Goal: Communication & Community: Answer question/provide support

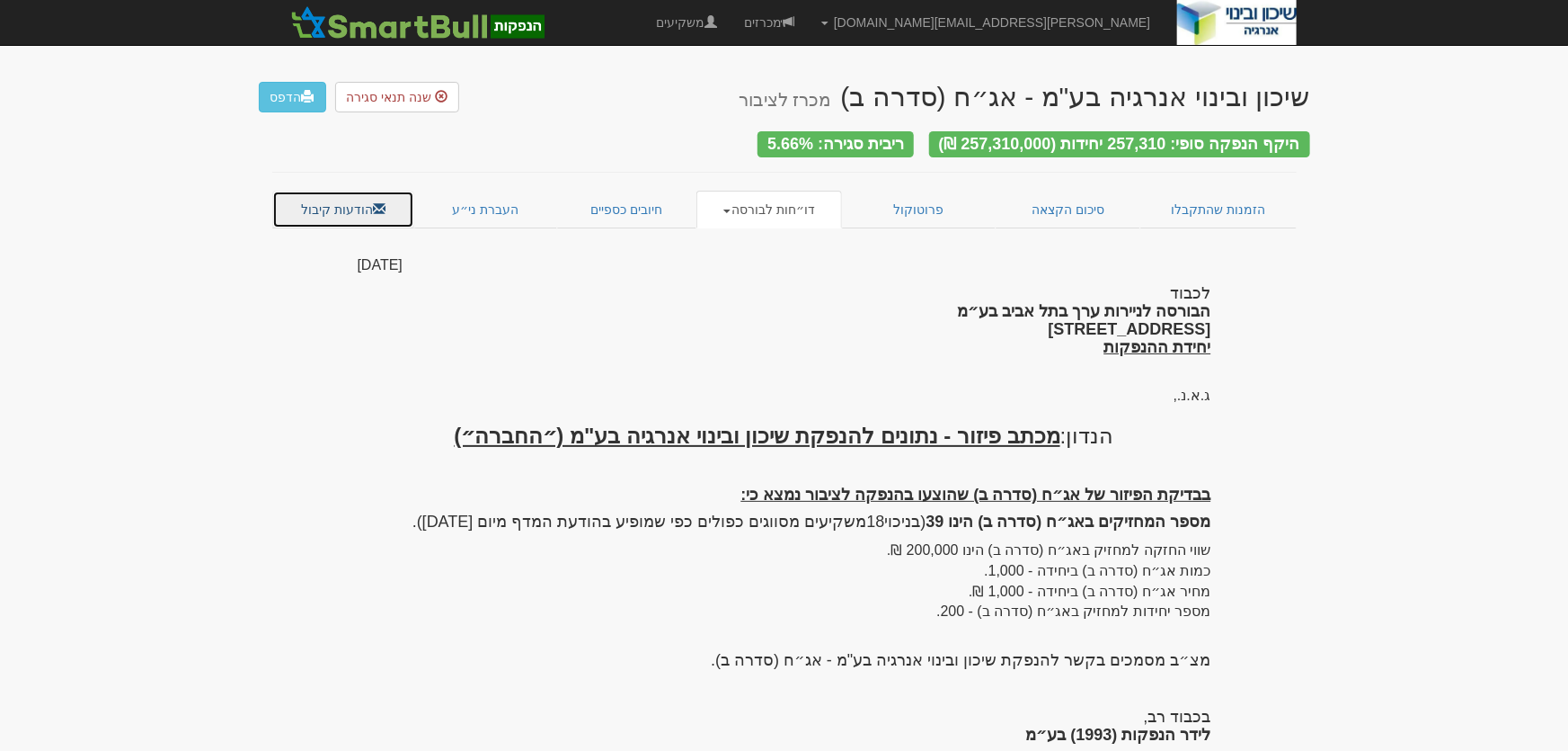
click at [330, 202] on link "הודעות קיבול" at bounding box center [344, 209] width 143 height 38
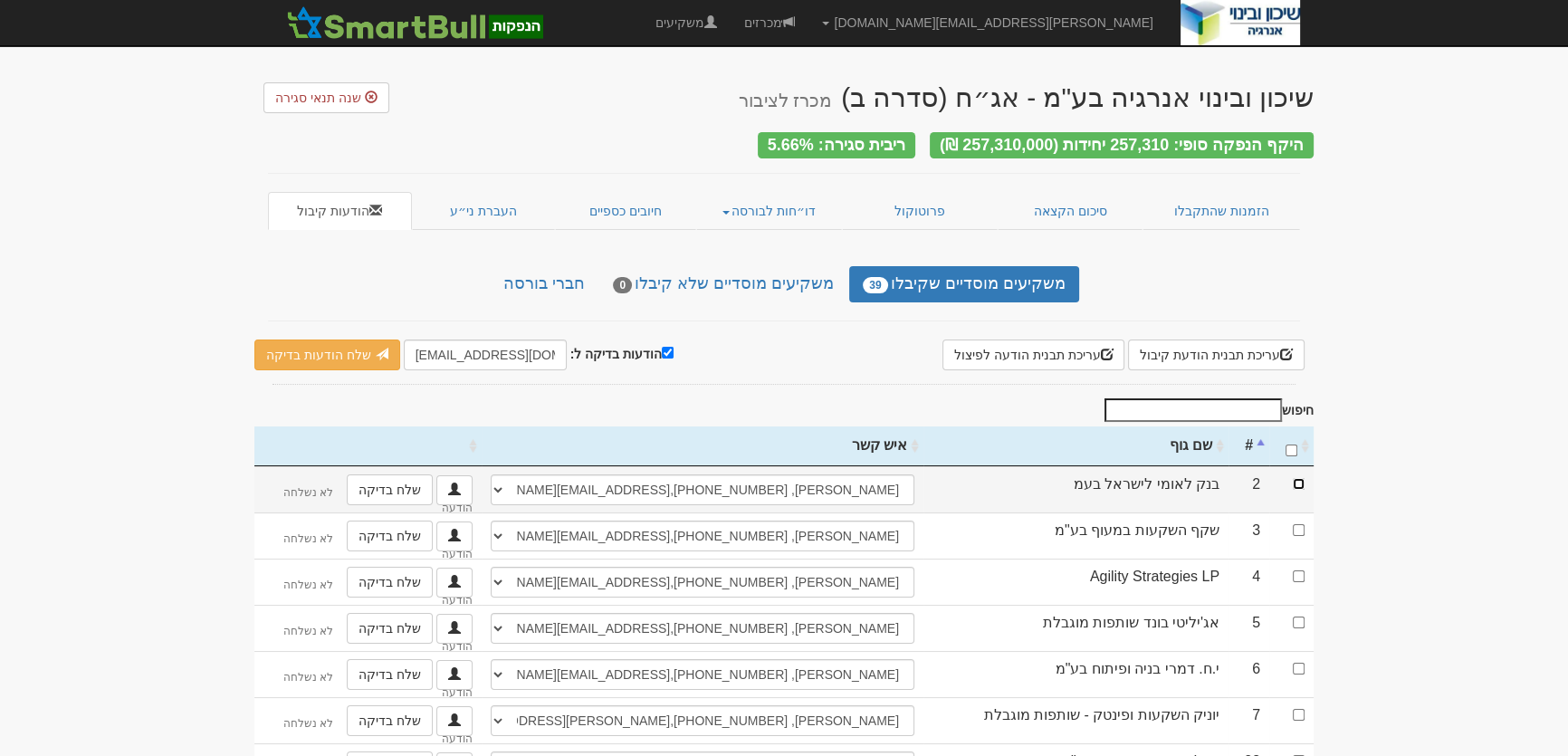
click at [1295, 478] on input "checkbox" at bounding box center [1298, 484] width 12 height 12
checkbox input "true"
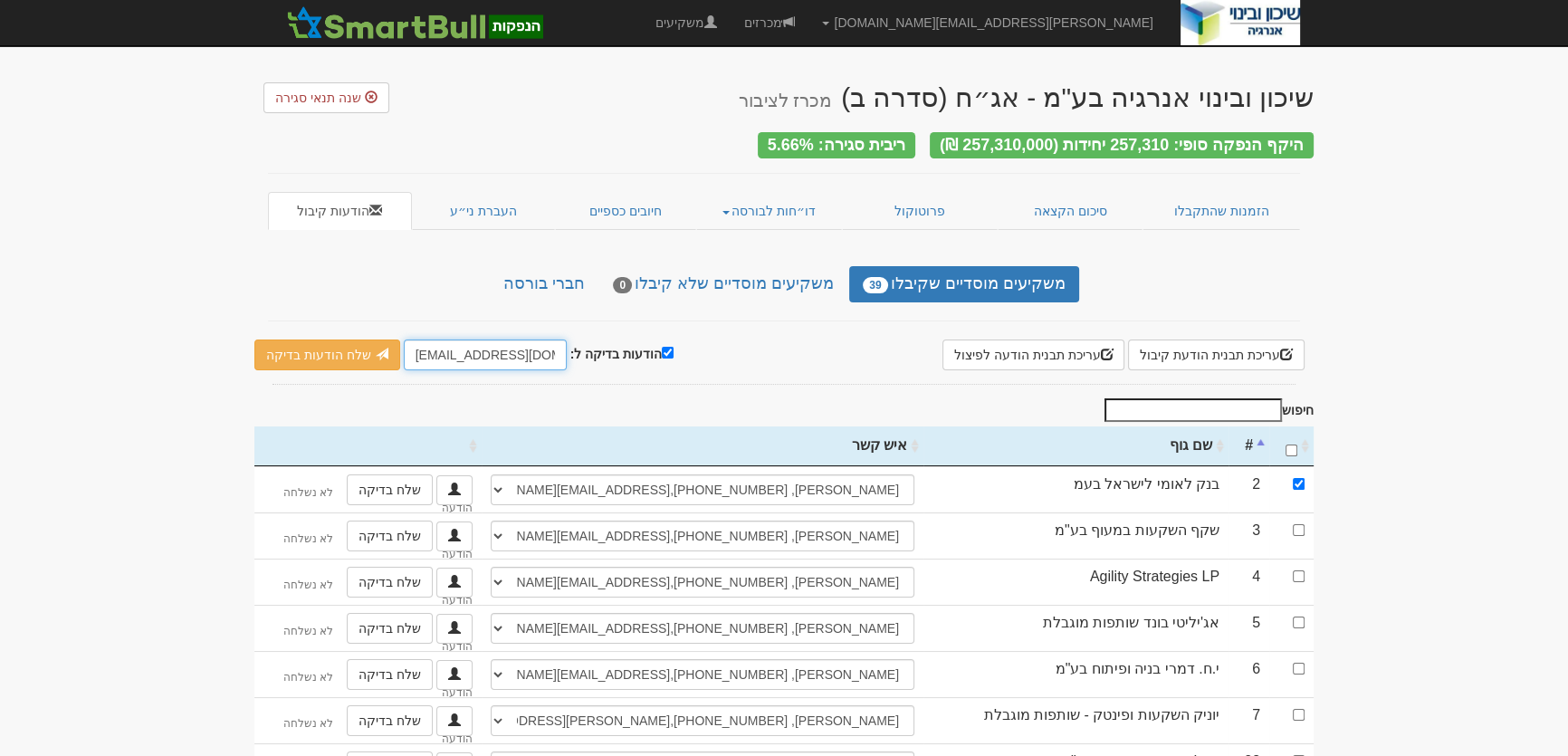
drag, startPoint x: 408, startPoint y: 344, endPoint x: 445, endPoint y: 349, distance: 37.3
click at [445, 349] on input "leader@leadercm.co.il" at bounding box center [485, 355] width 163 height 31
type input "[PERSON_NAME][EMAIL_ADDRESS][DOMAIN_NAME]"
click at [301, 344] on link "שלח הודעות בדיקה" at bounding box center [328, 355] width 146 height 31
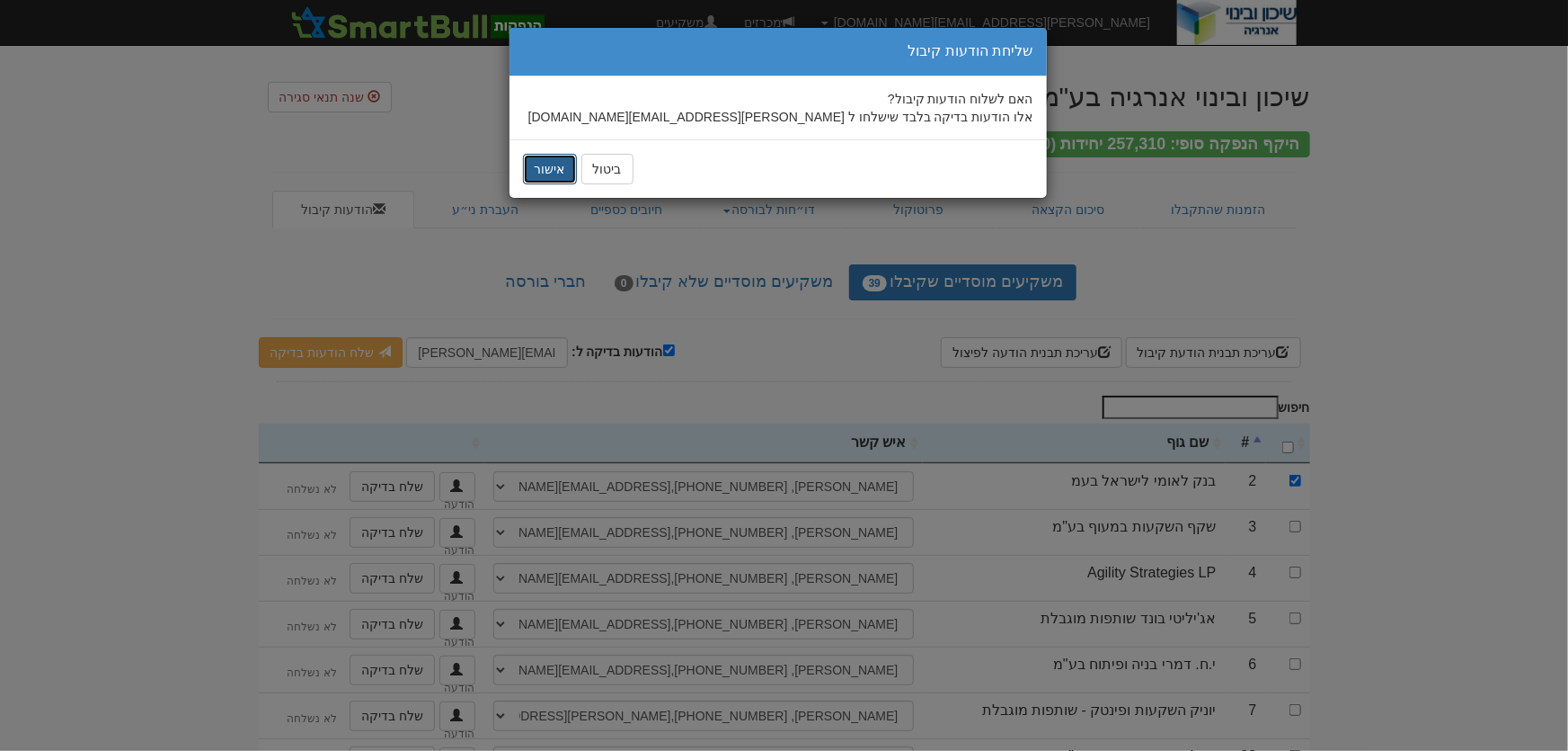
click at [552, 157] on button "אישור" at bounding box center [550, 168] width 54 height 31
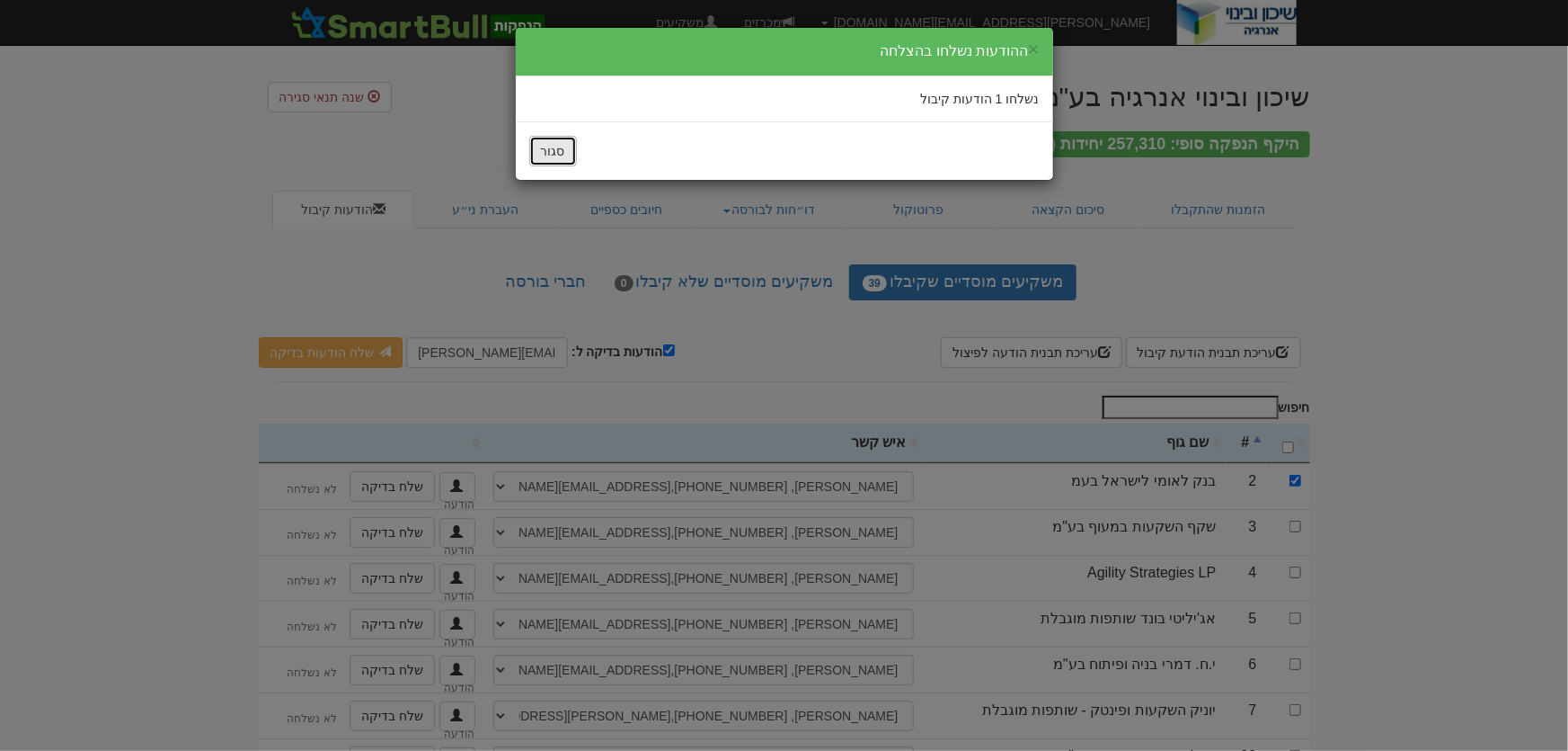
click at [568, 148] on button "סגור" at bounding box center [553, 151] width 47 height 31
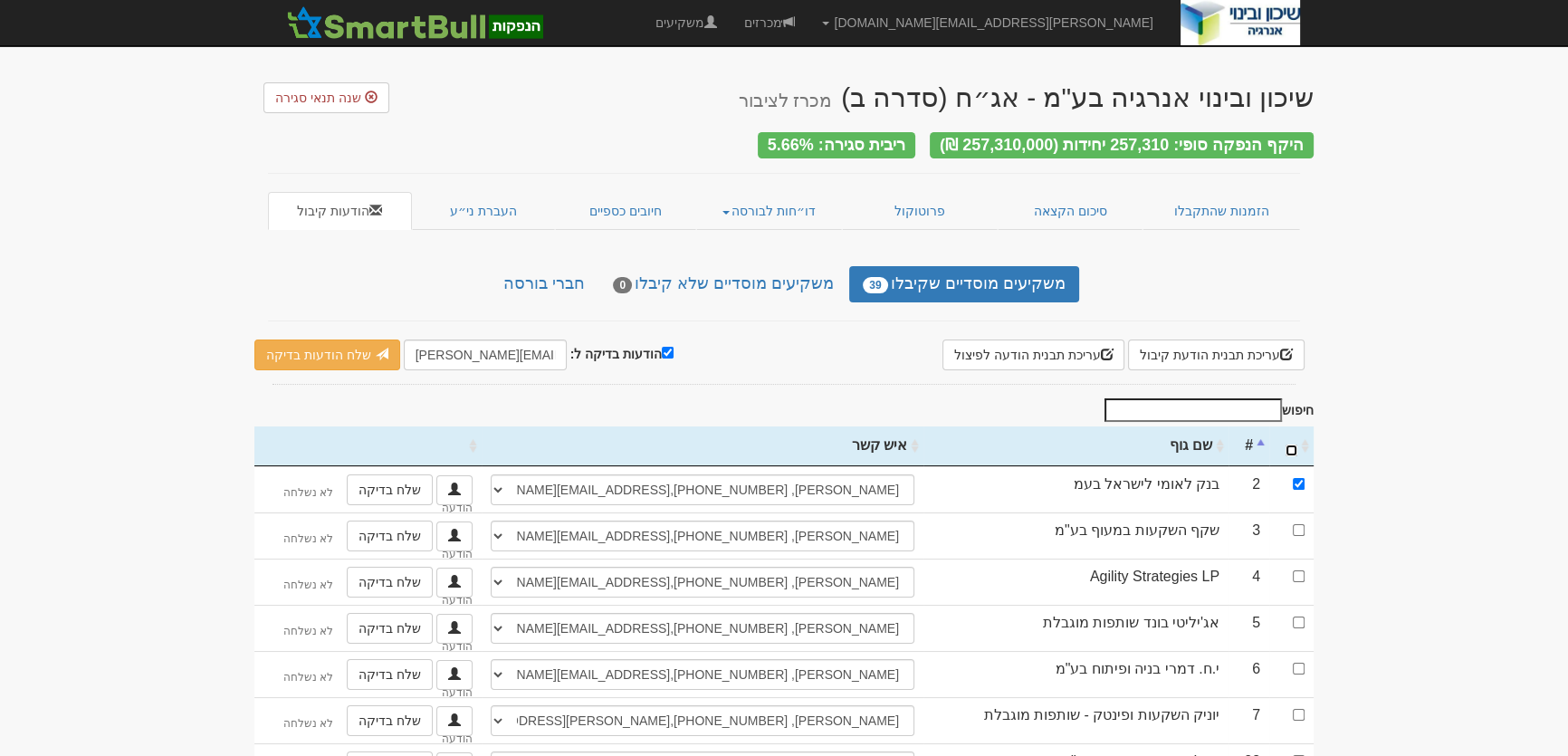
click at [1296, 444] on input "\a : activate to sort column ascending" at bounding box center [1291, 450] width 12 height 12
checkbox input "true"
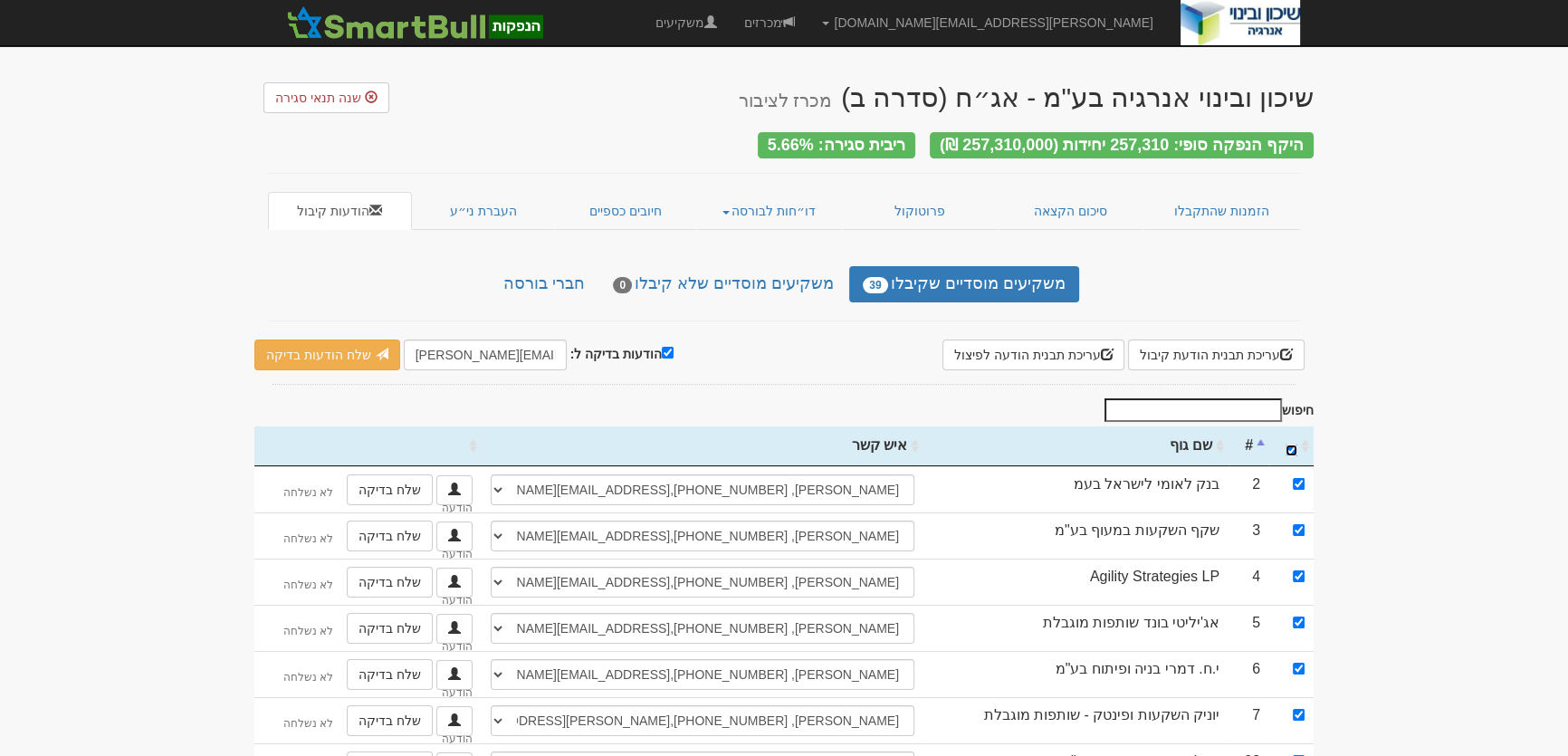
checkbox input "true"
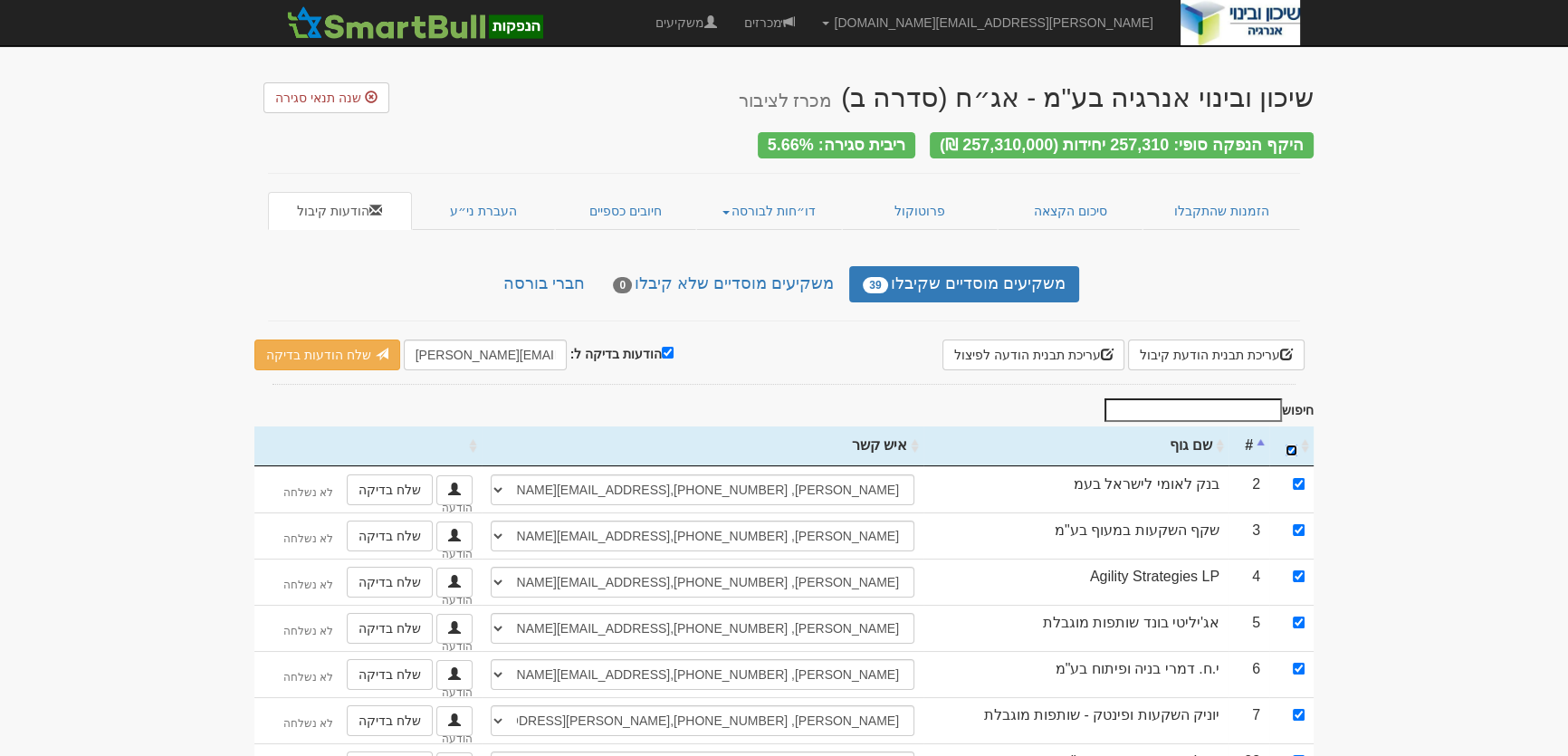
checkbox input "true"
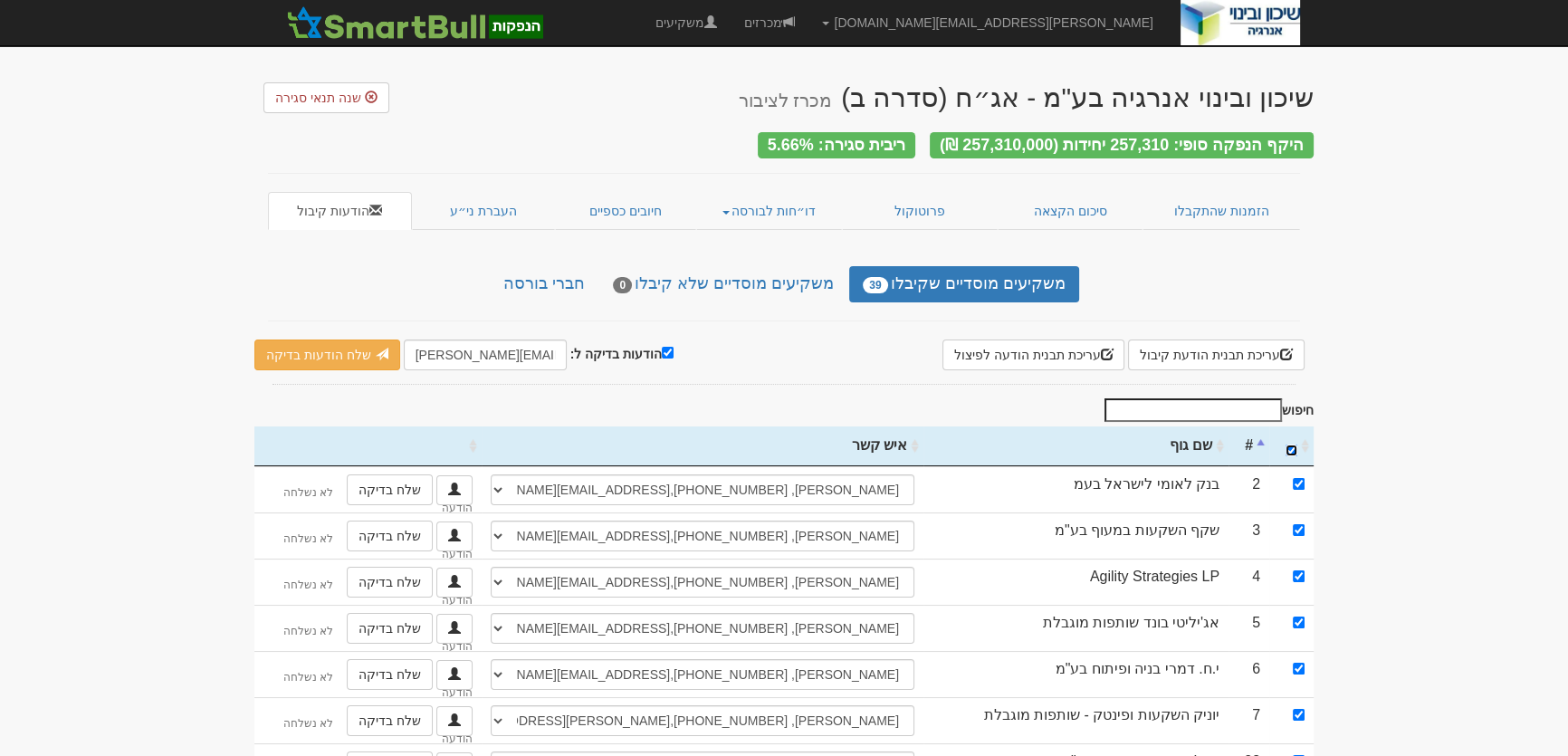
checkbox input "true"
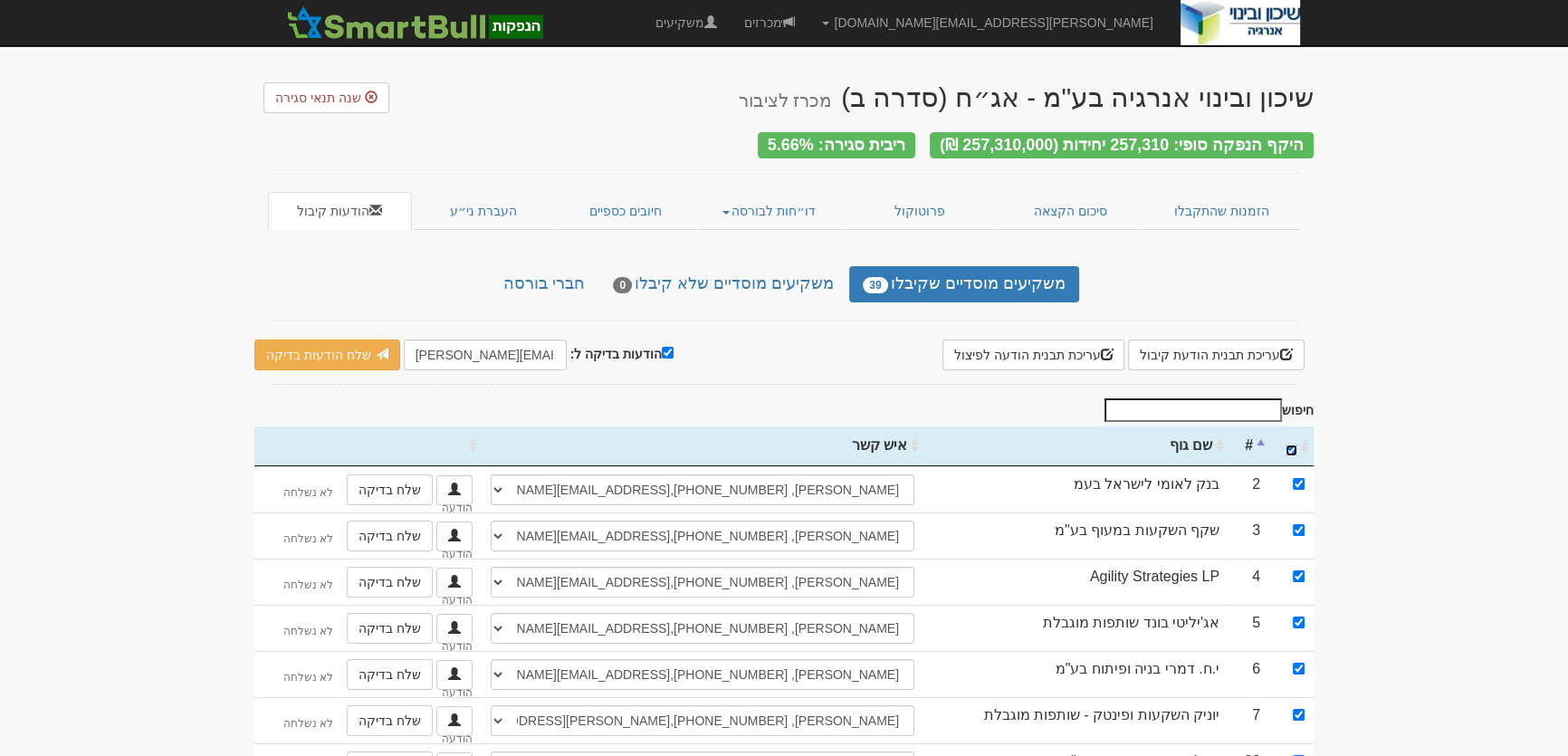
checkbox input "true"
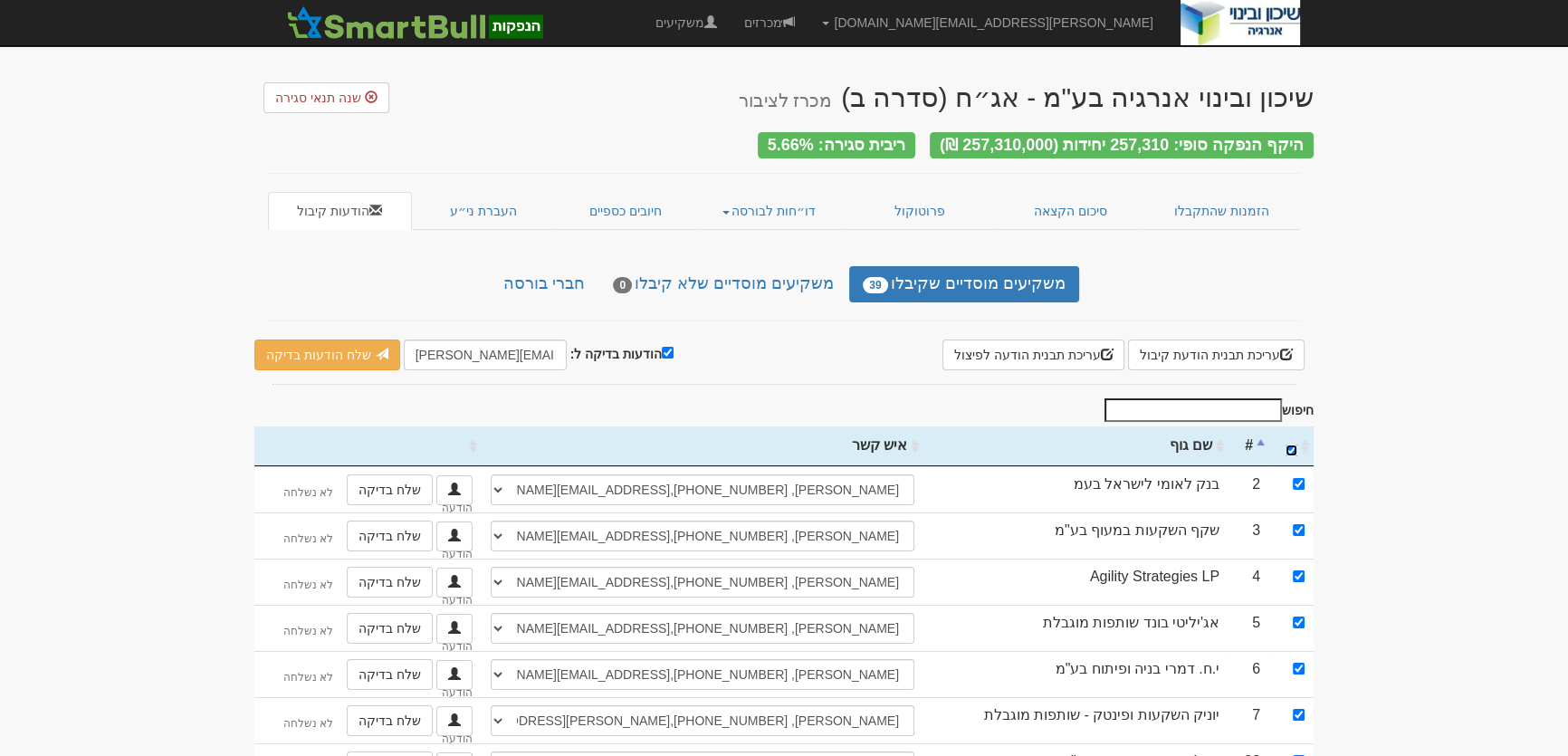
checkbox input "true"
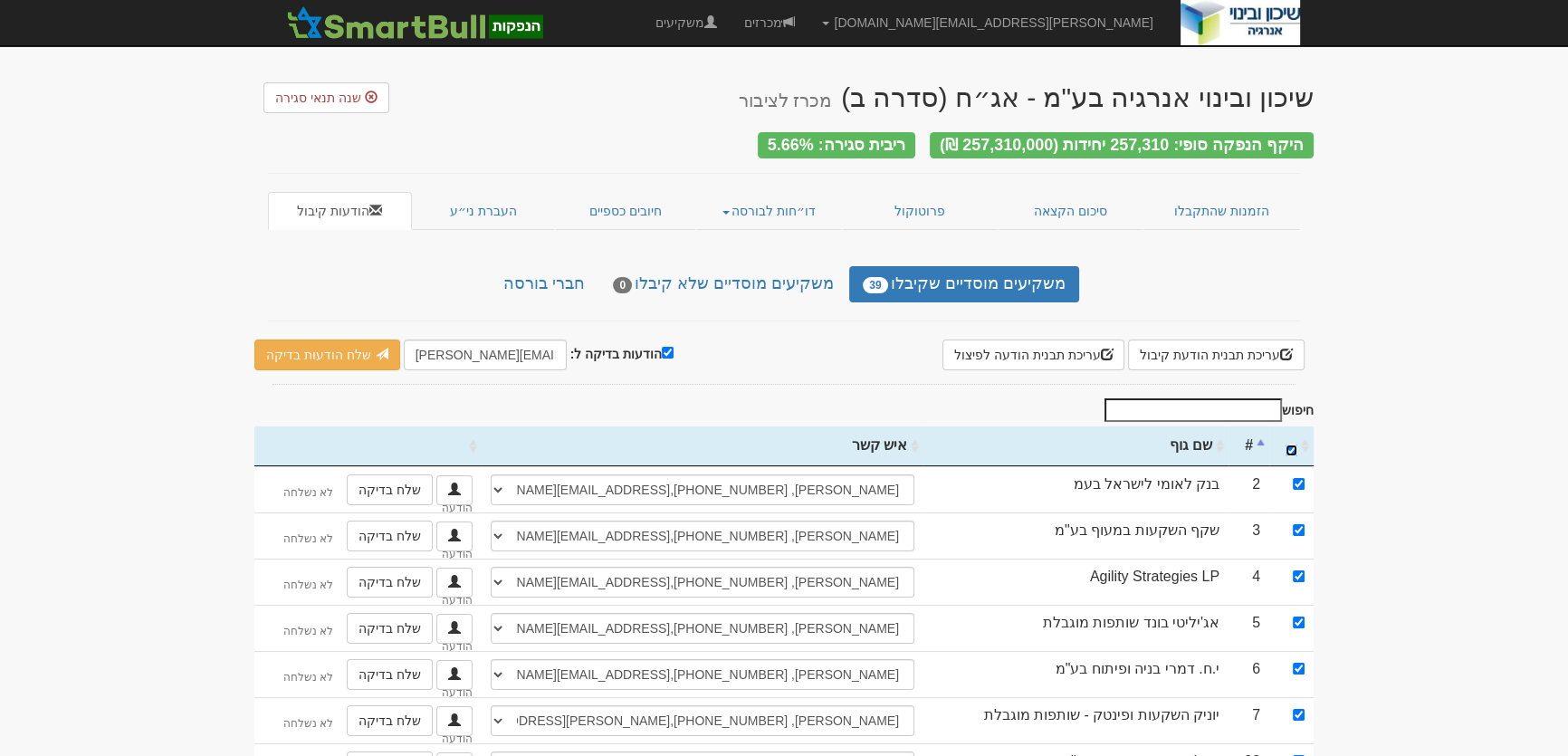
checkbox input "true"
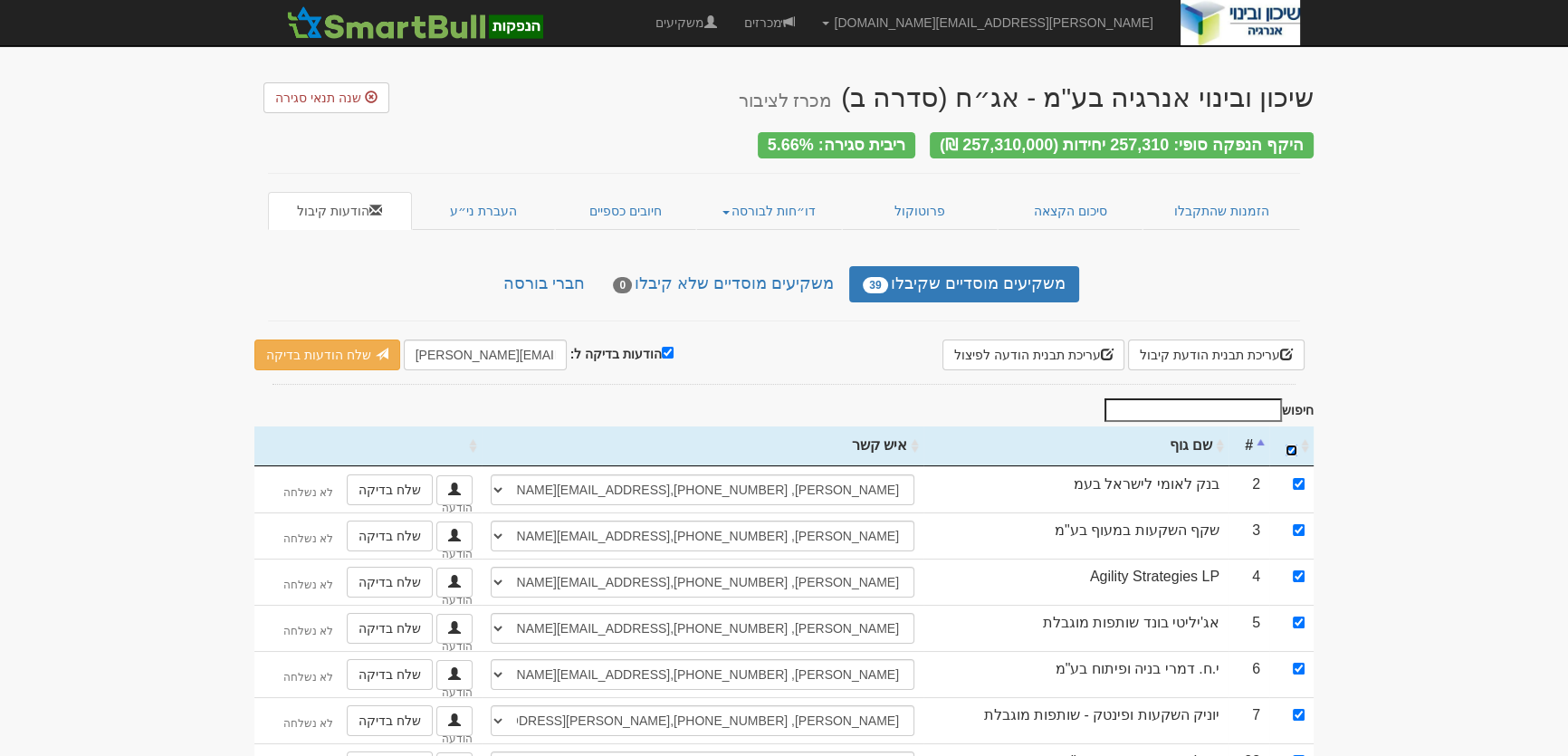
checkbox input "true"
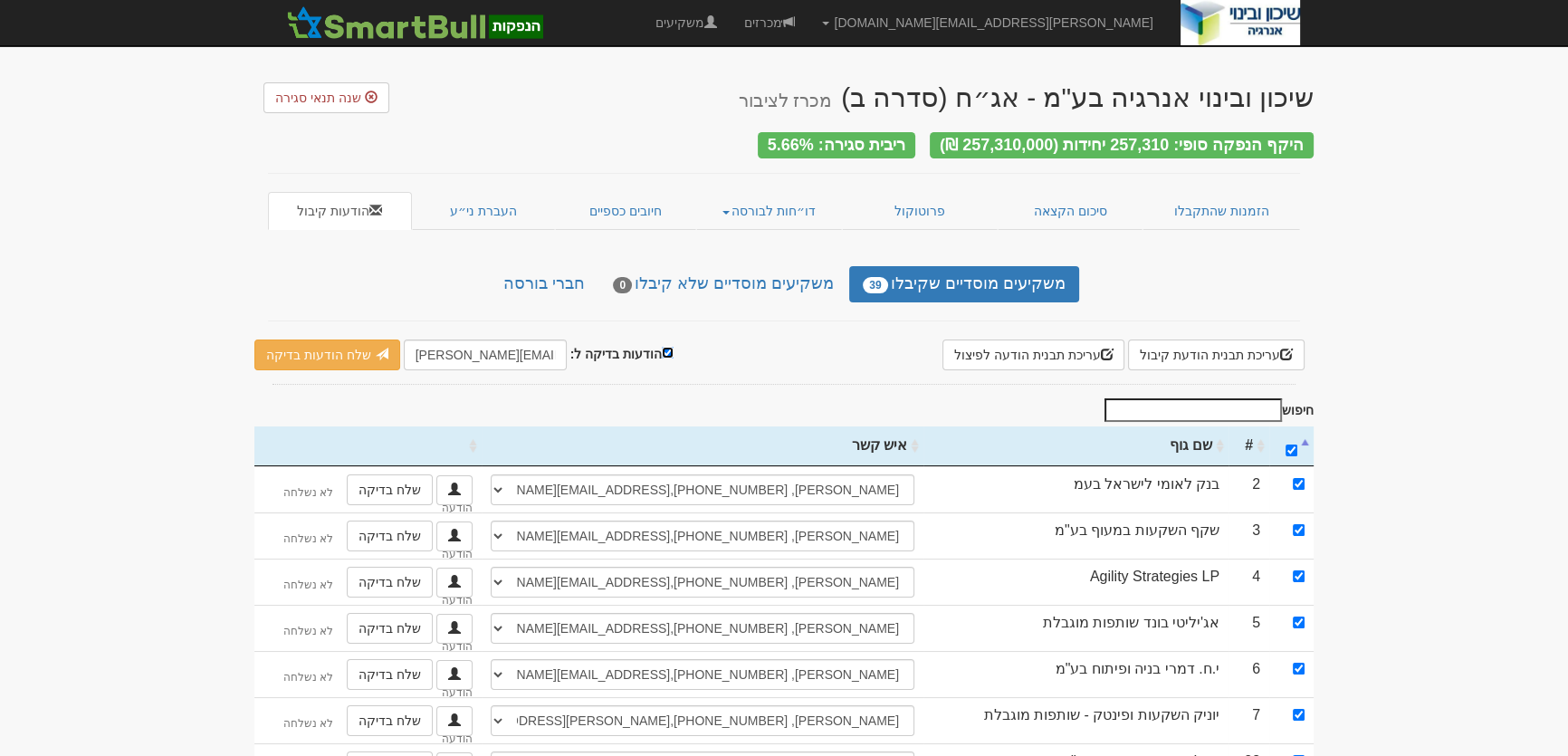
click at [662, 346] on input "הודעות בדיקה ל:" at bounding box center [667, 352] width 12 height 12
checkbox input "false"
click at [331, 348] on link "שלח הודעות למשקיעים" at bounding box center [338, 355] width 168 height 31
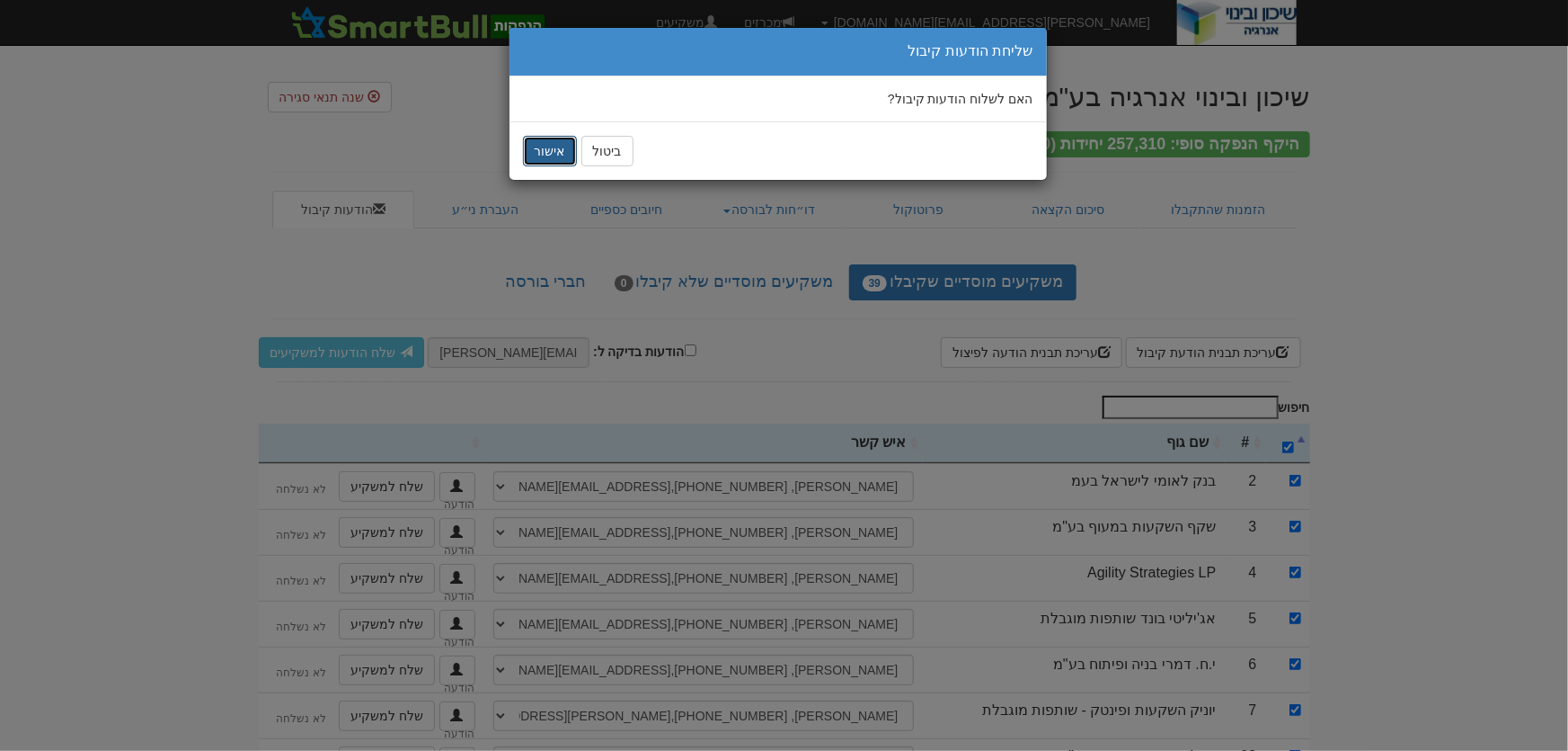
click at [549, 152] on button "אישור" at bounding box center [550, 151] width 54 height 31
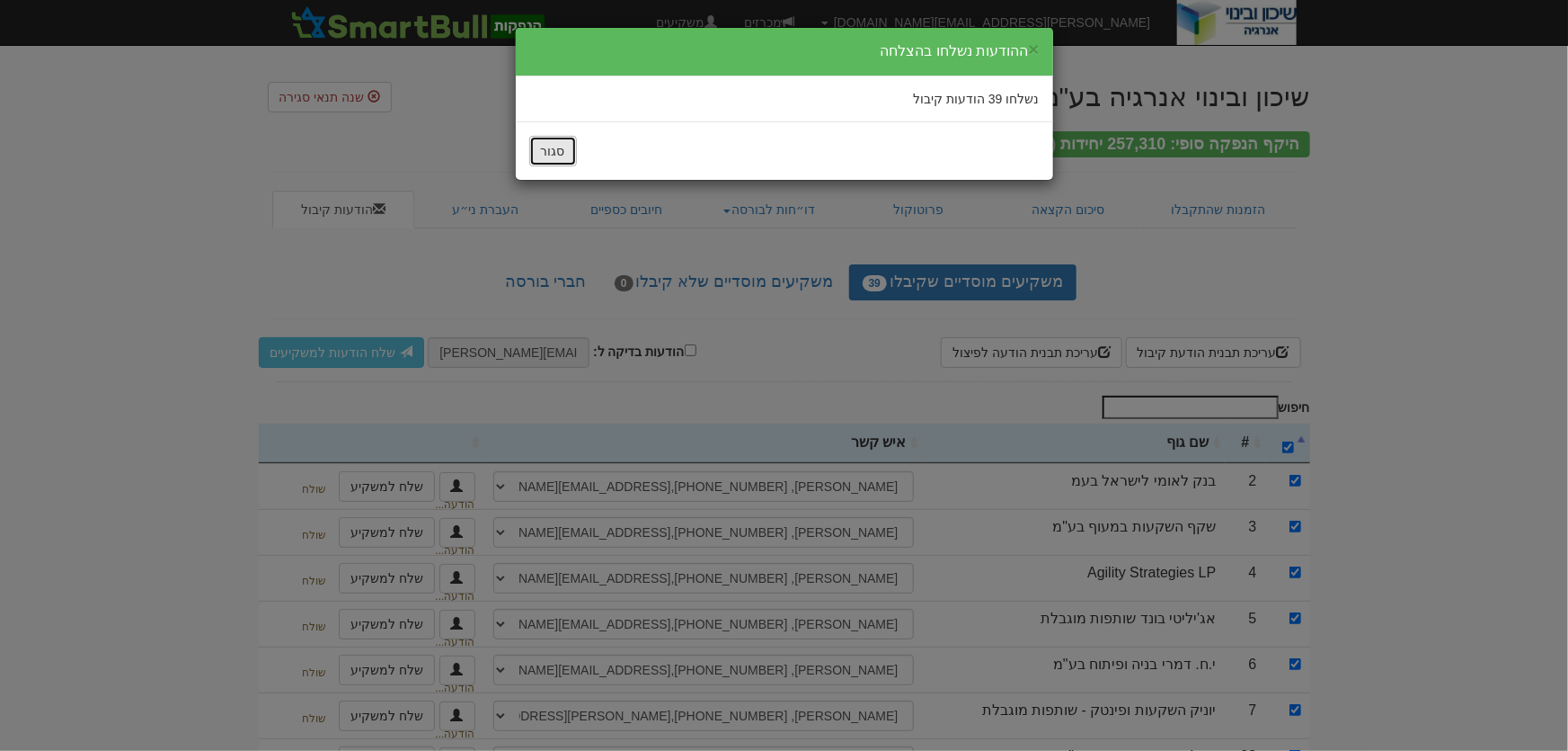
click at [551, 148] on button "סגור" at bounding box center [553, 151] width 47 height 31
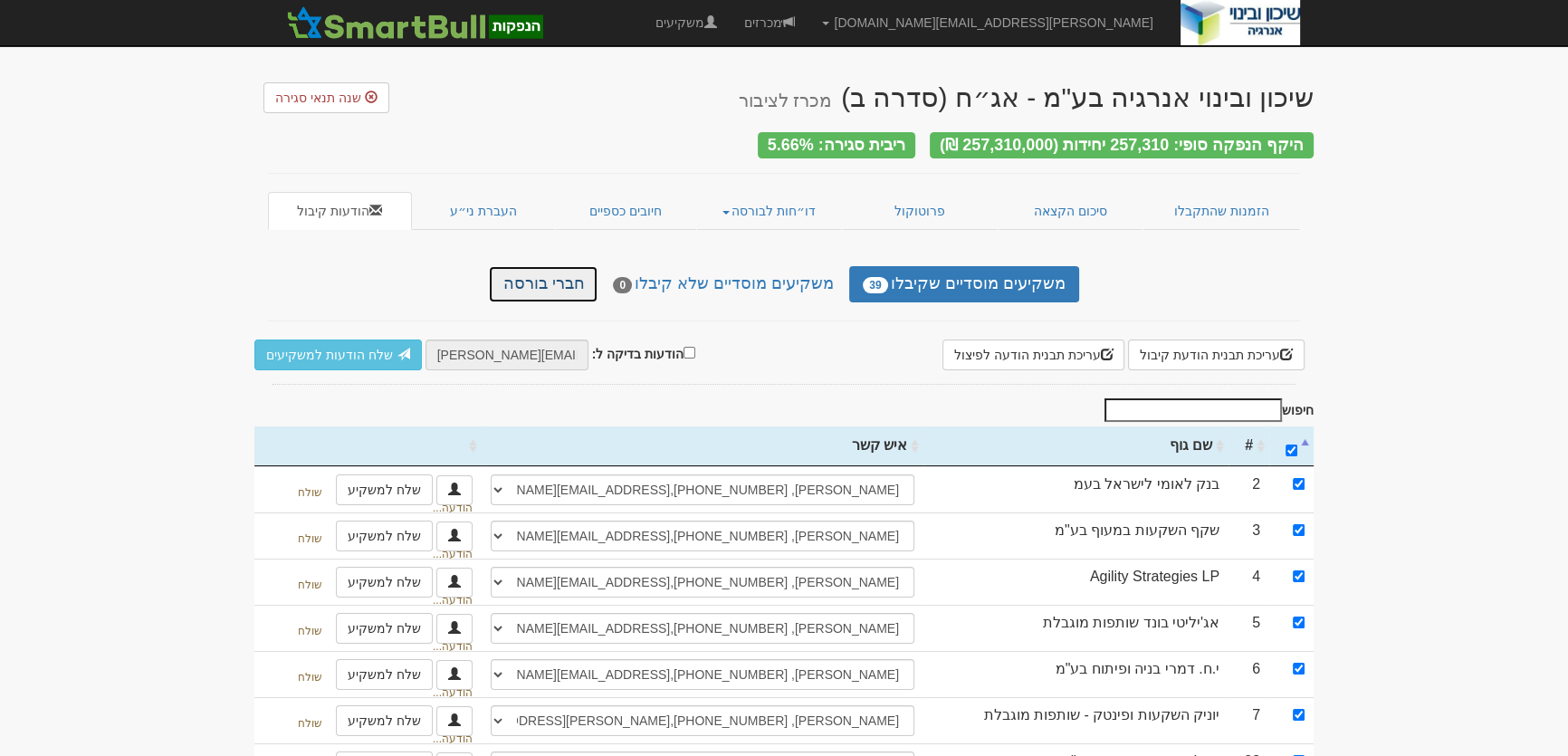
click at [577, 271] on link "חברי בורסה" at bounding box center [543, 284] width 109 height 36
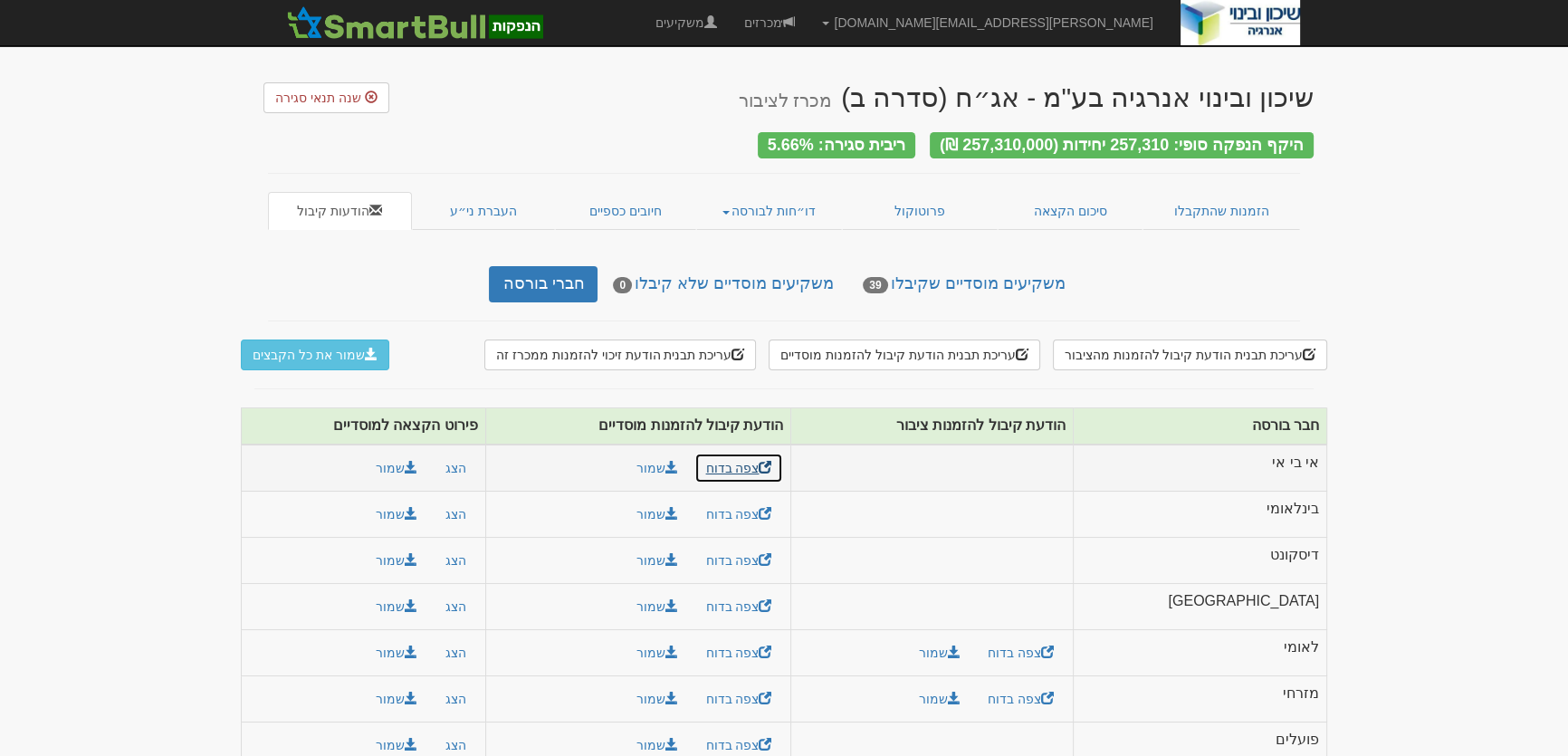
click at [784, 460] on link "צפה בדוח" at bounding box center [740, 468] width 90 height 31
click at [285, 344] on button "שמור את כל הקבצים" at bounding box center [315, 355] width 149 height 31
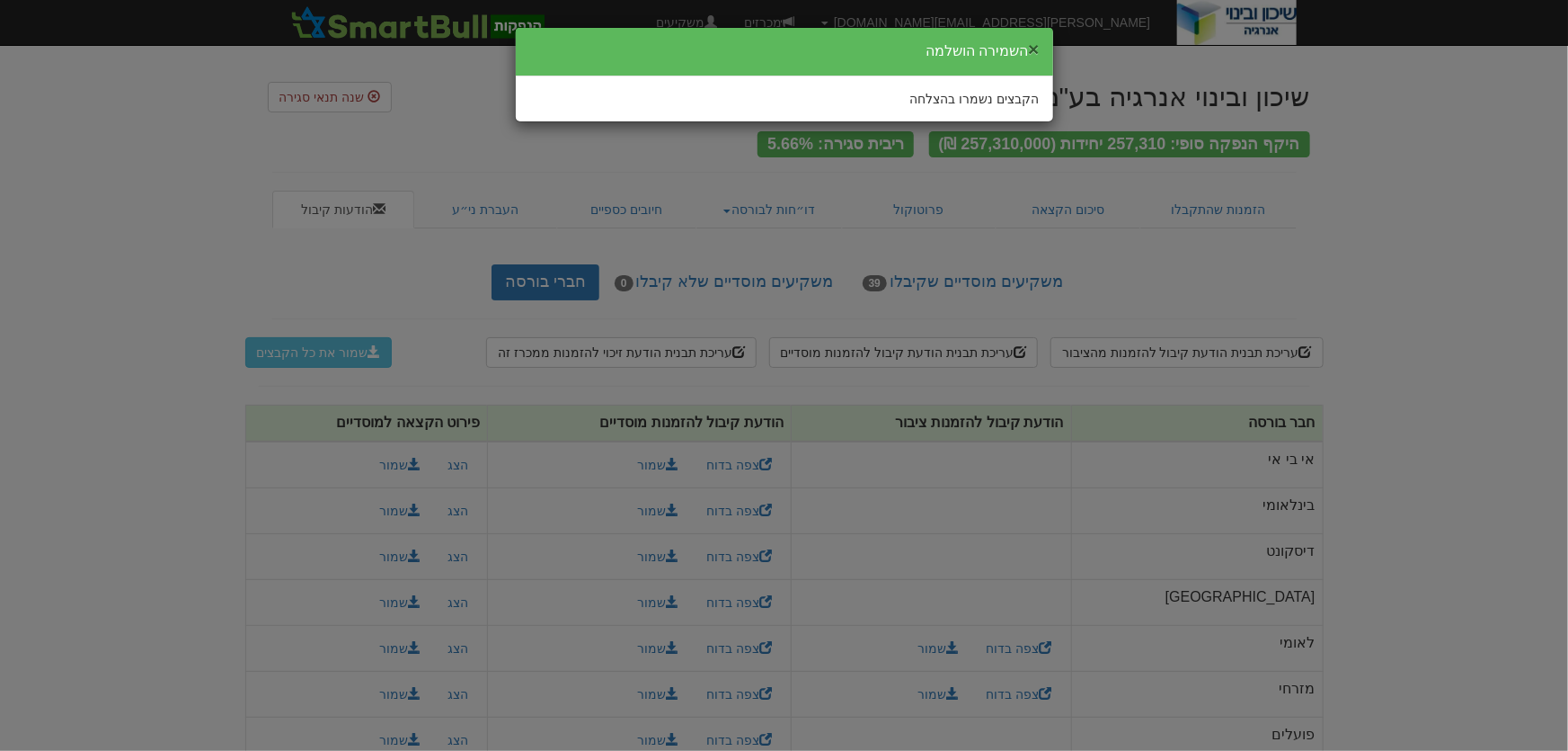
click at [1037, 49] on button "×" at bounding box center [1033, 49] width 11 height 19
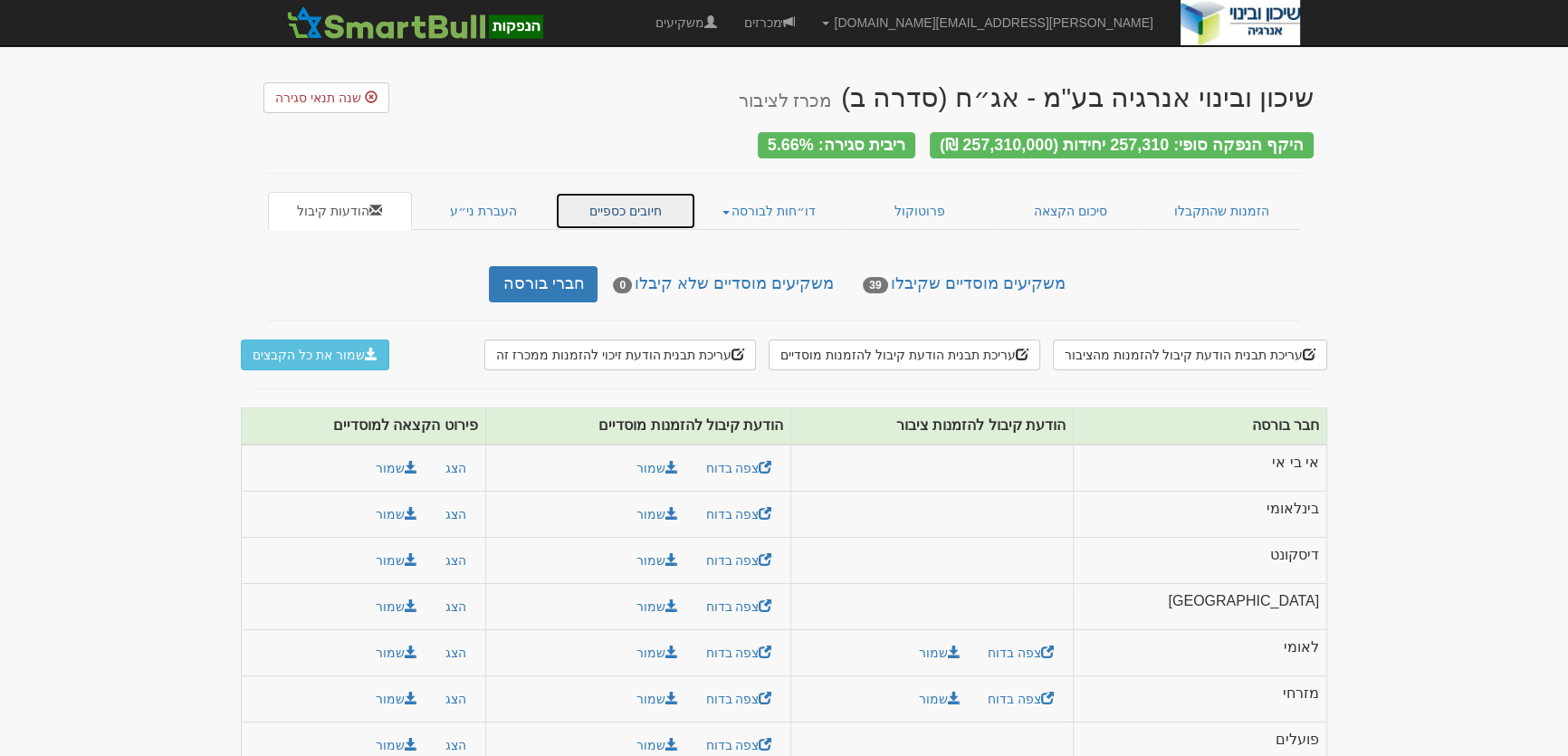
click at [623, 203] on link "חיובים כספיים" at bounding box center [625, 211] width 141 height 38
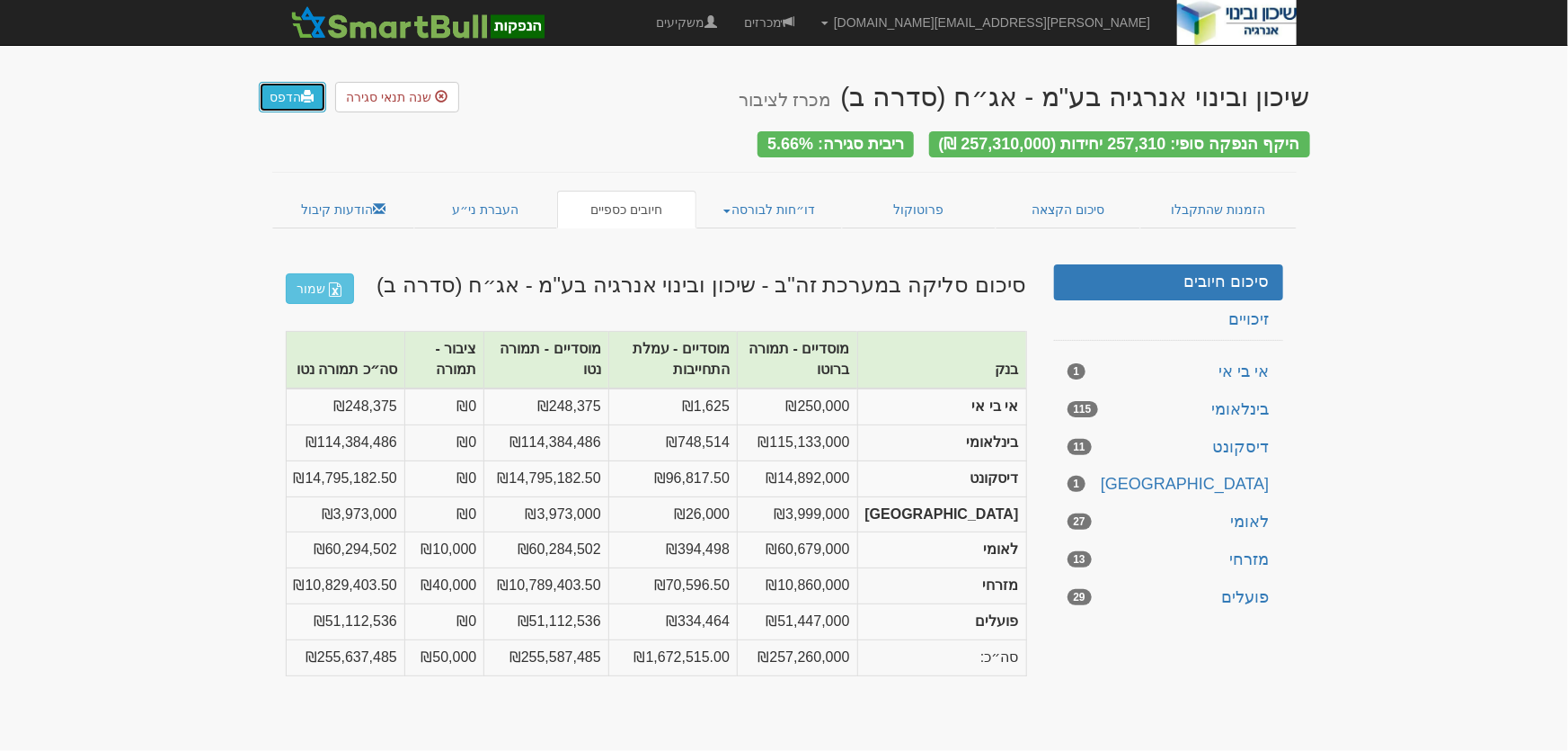
click at [281, 95] on link "הדפס" at bounding box center [293, 97] width 68 height 31
click at [1078, 202] on link "סיכום הקצאה" at bounding box center [1068, 209] width 145 height 38
